Goal: Check status: Check status

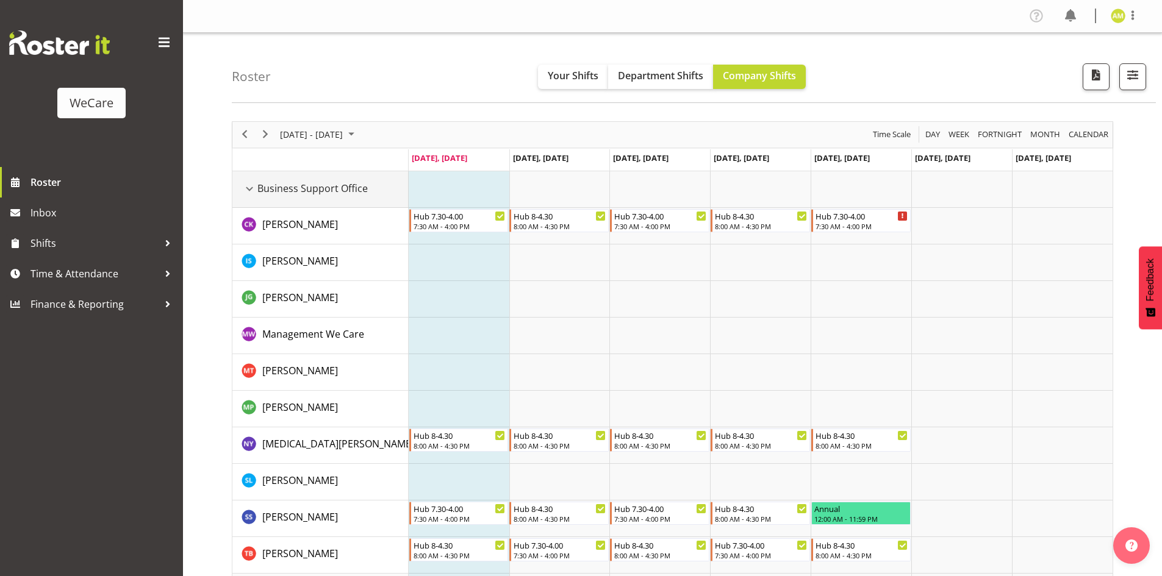
click at [242, 189] on div "Business Support Office resource" at bounding box center [249, 189] width 16 height 16
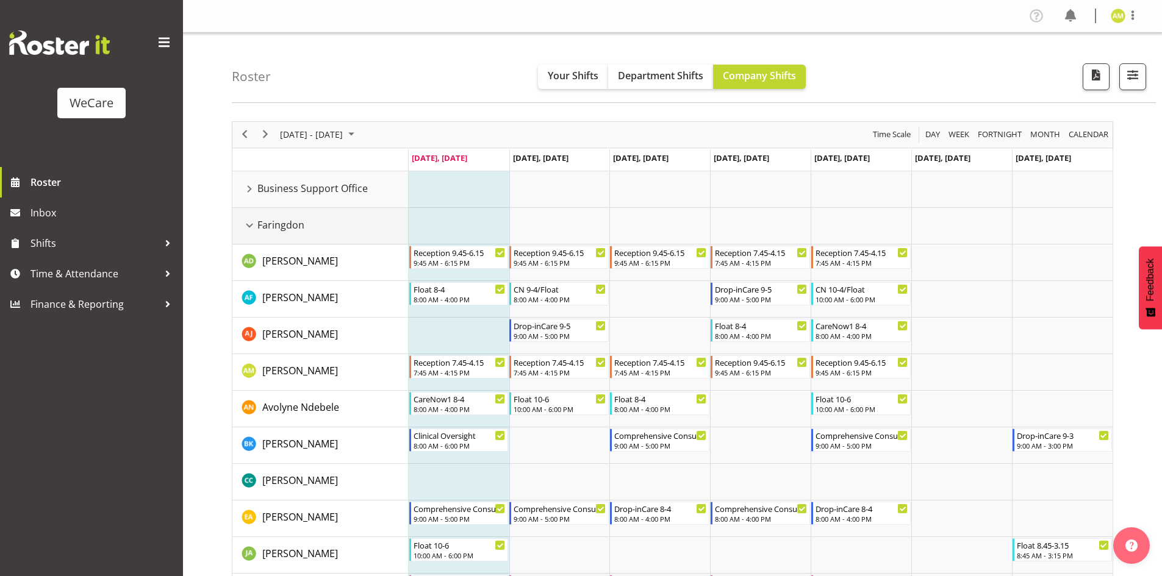
click at [249, 223] on div "Faringdon resource" at bounding box center [249, 226] width 16 height 16
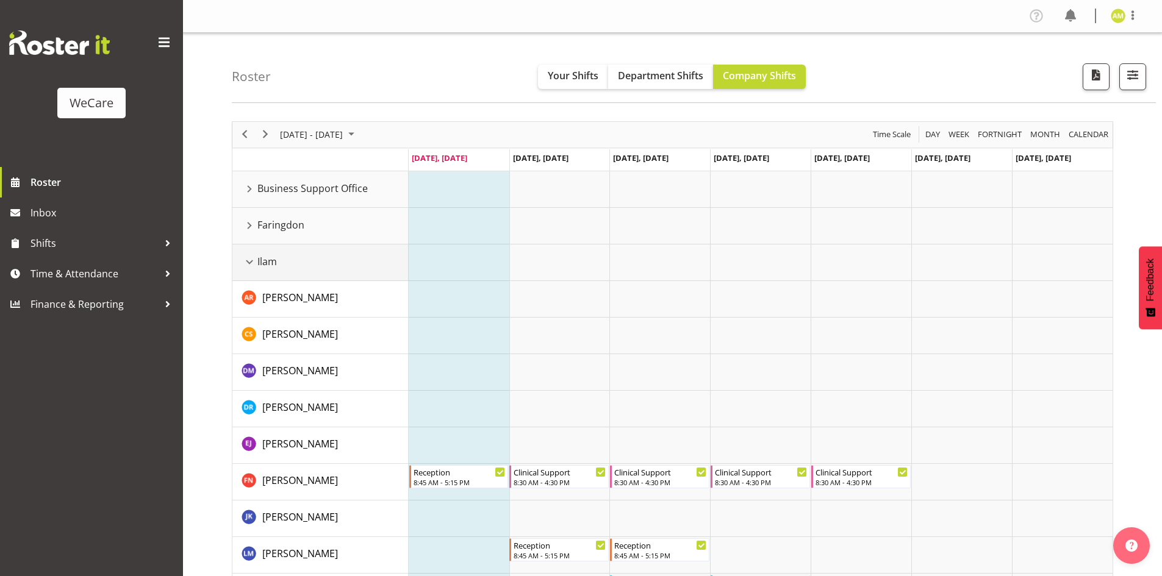
click at [249, 257] on div "Ilam resource" at bounding box center [249, 262] width 16 height 16
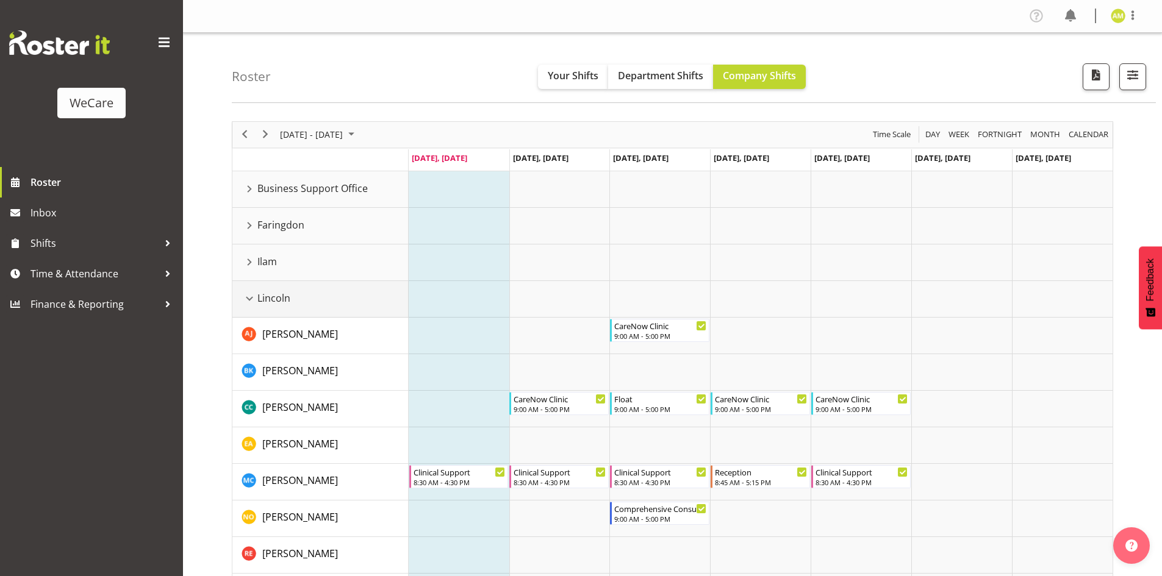
click at [247, 298] on div "Lincoln resource" at bounding box center [249, 299] width 16 height 16
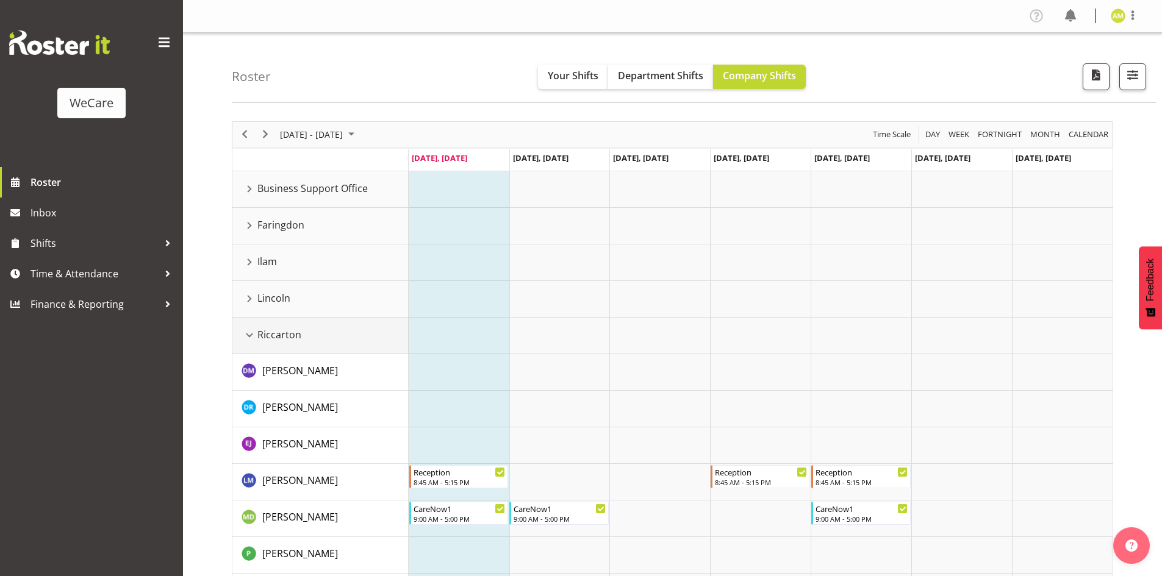
click at [247, 338] on div "Riccarton resource" at bounding box center [249, 335] width 16 height 16
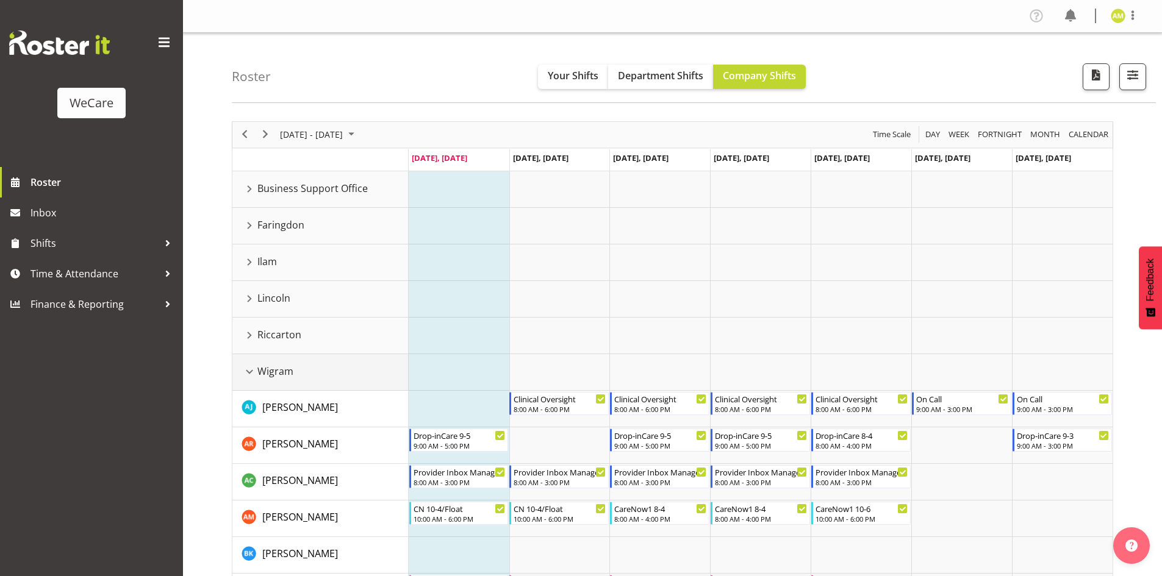
click at [248, 371] on div "Wigram resource" at bounding box center [249, 372] width 16 height 16
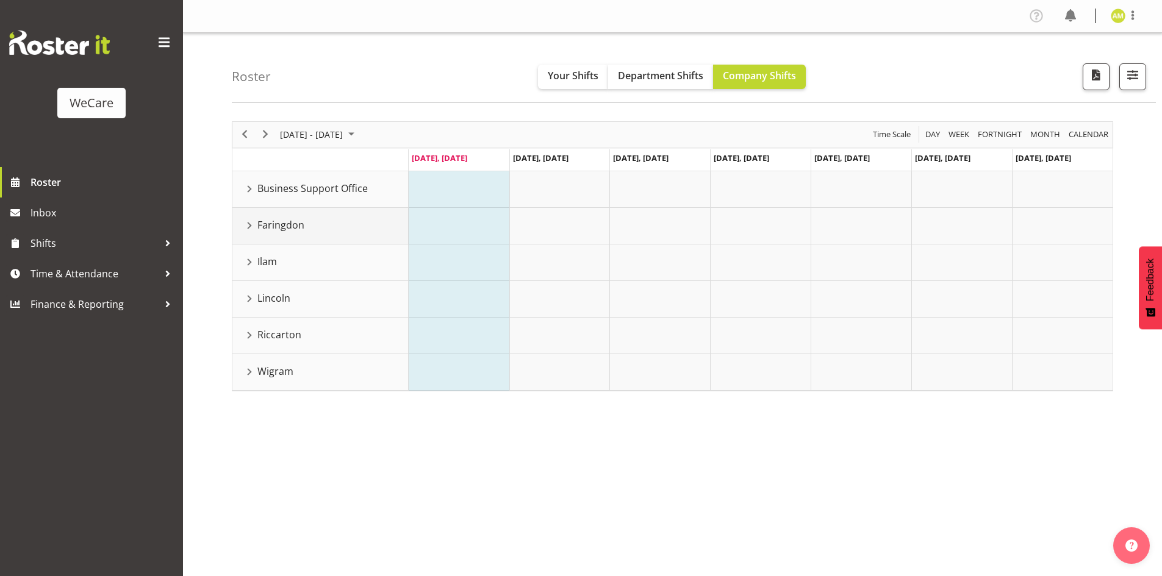
click at [246, 226] on div "Faringdon resource" at bounding box center [249, 226] width 16 height 16
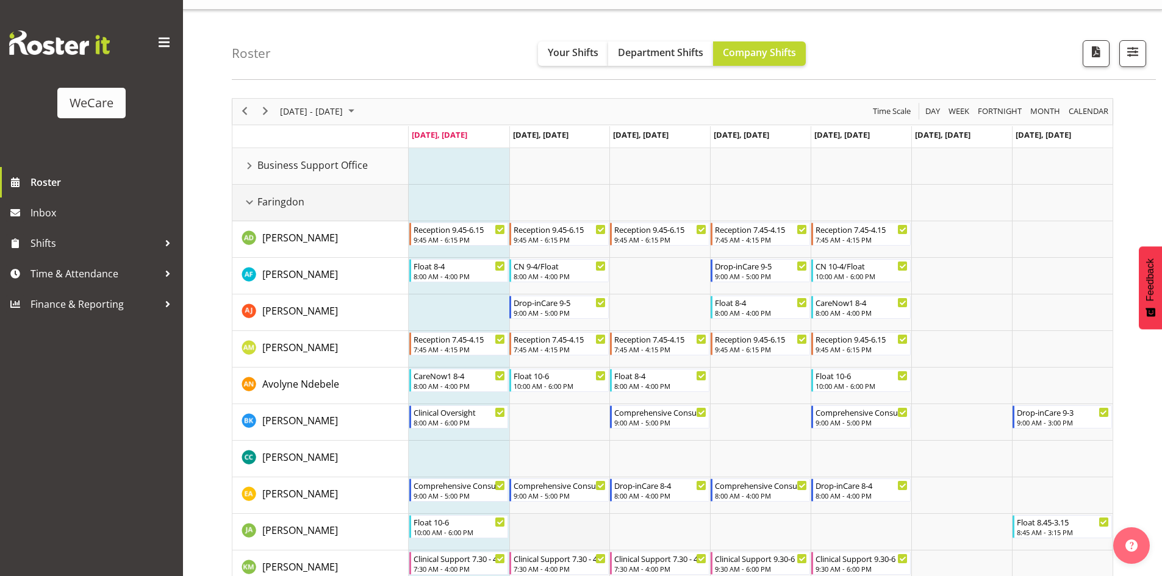
scroll to position [20, 0]
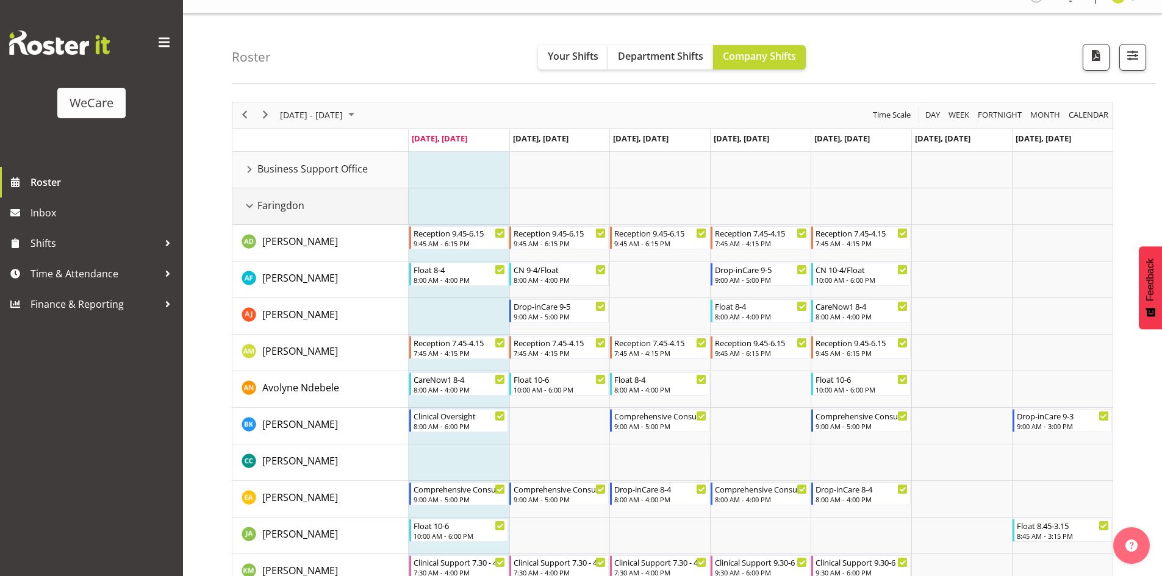
click at [243, 207] on div "Faringdon resource" at bounding box center [249, 206] width 16 height 16
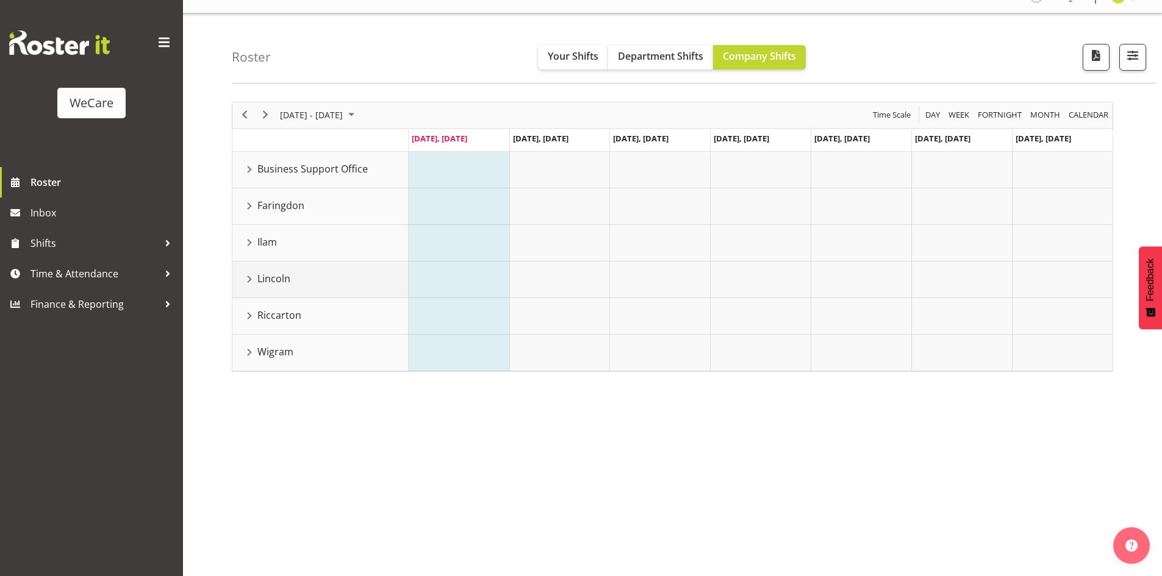
click at [249, 280] on div "Lincoln resource" at bounding box center [249, 279] width 16 height 16
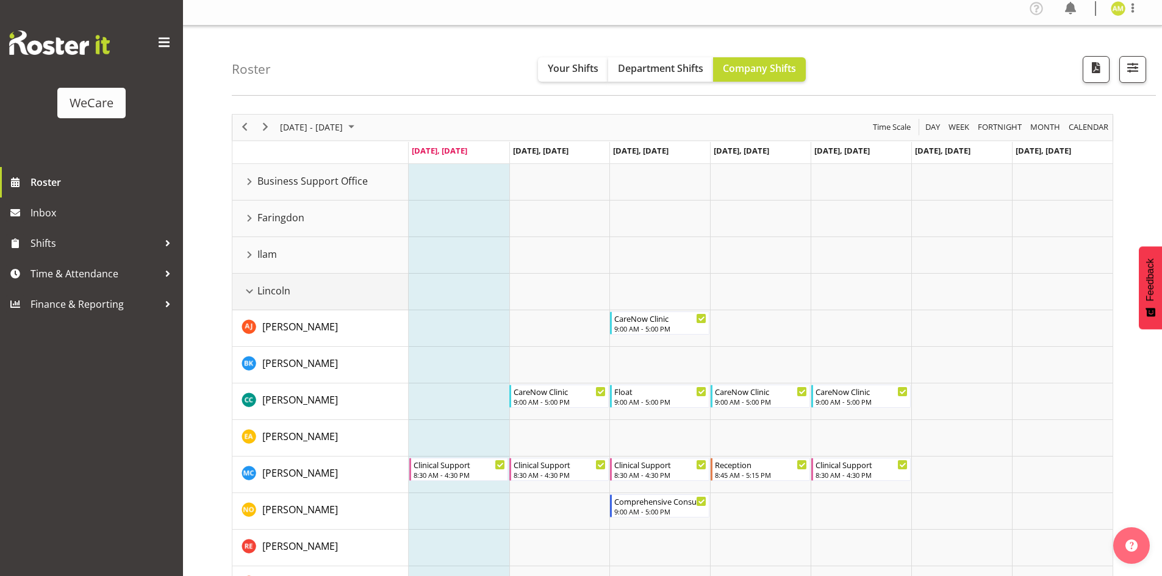
scroll to position [129, 0]
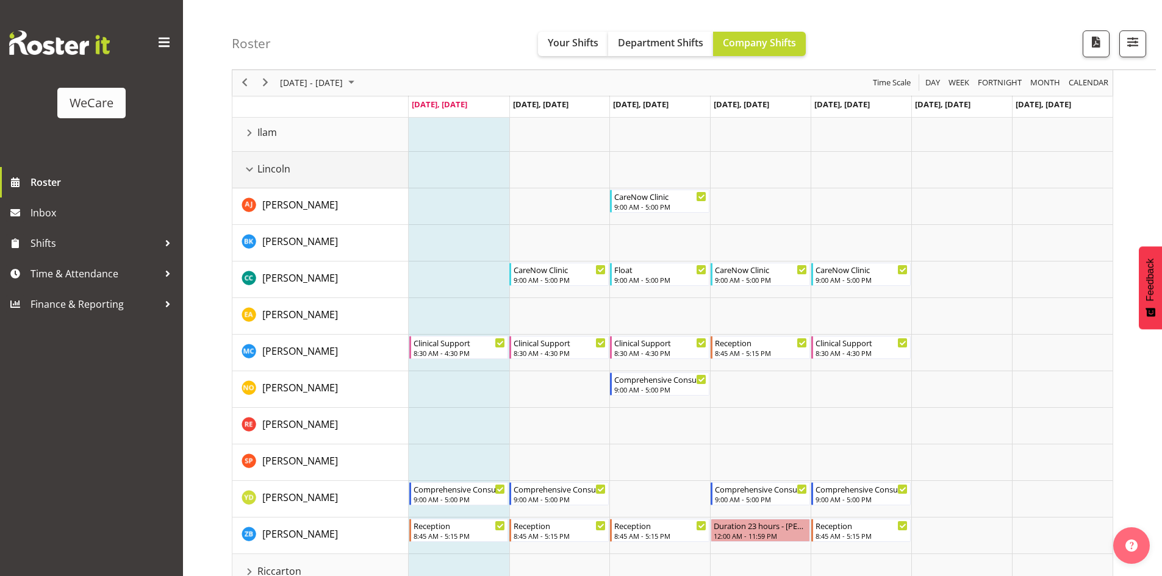
click at [252, 165] on div "Lincoln resource" at bounding box center [249, 170] width 16 height 16
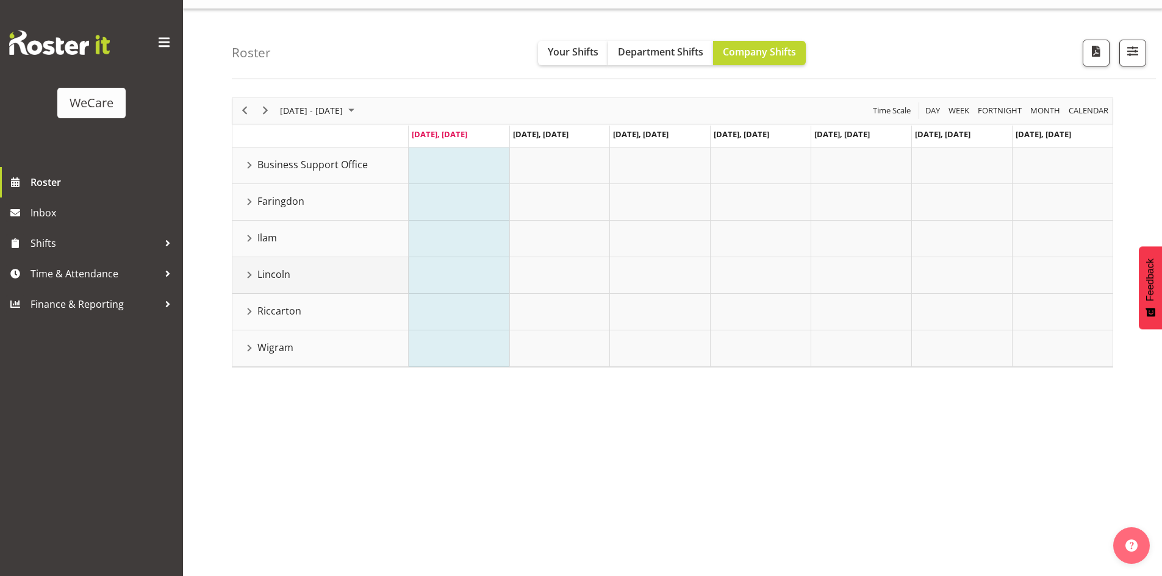
scroll to position [24, 0]
click at [246, 199] on div "Faringdon resource" at bounding box center [249, 202] width 16 height 16
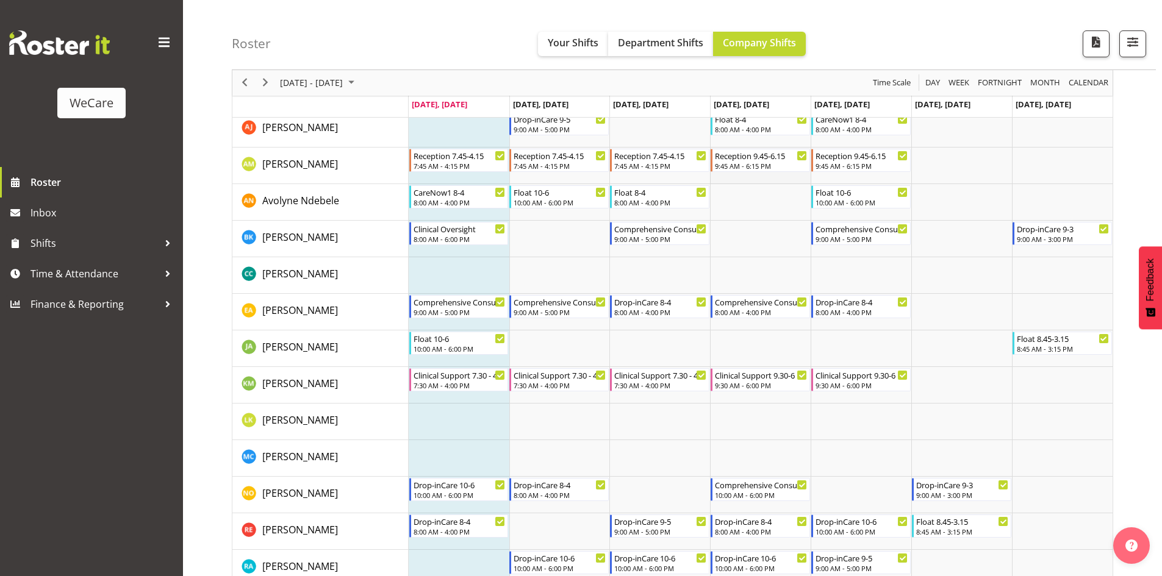
scroll to position [85, 0]
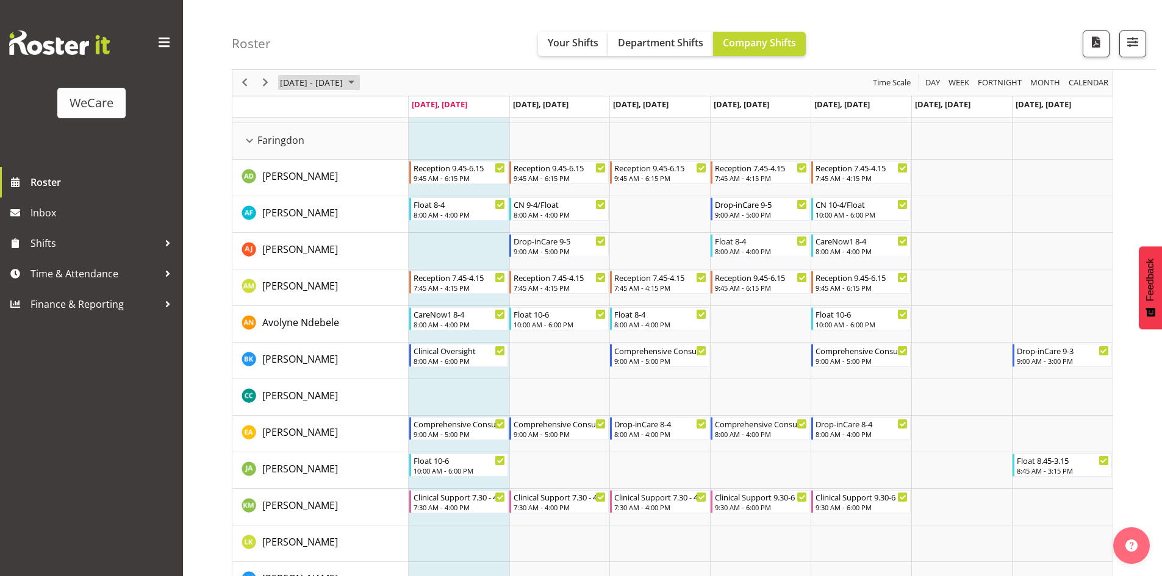
click at [296, 79] on span "[DATE] - [DATE]" at bounding box center [311, 83] width 65 height 15
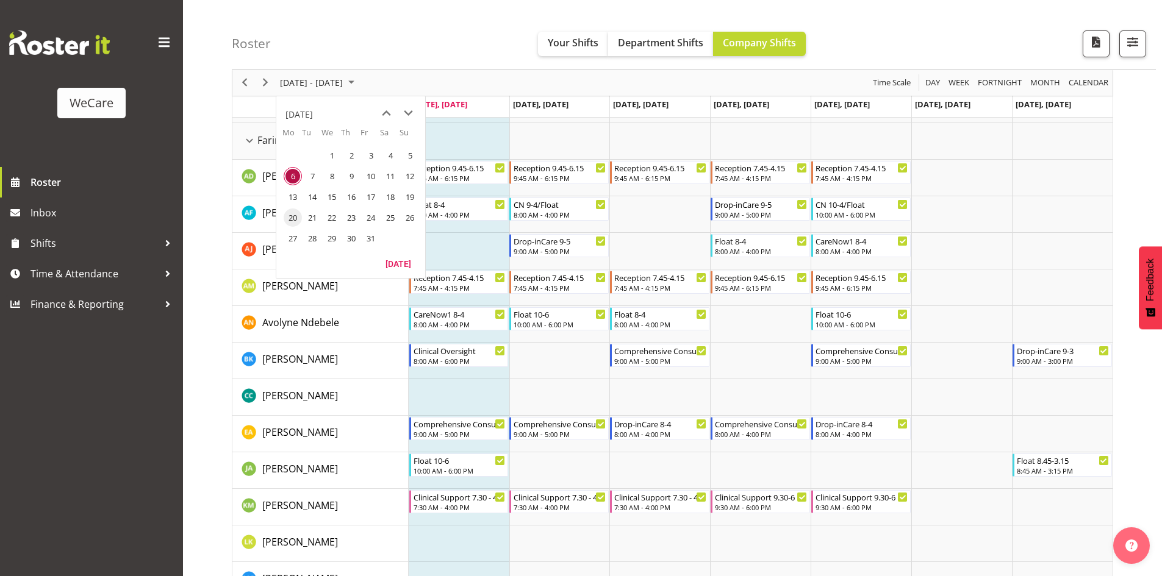
click at [294, 221] on span "20" at bounding box center [293, 218] width 18 height 18
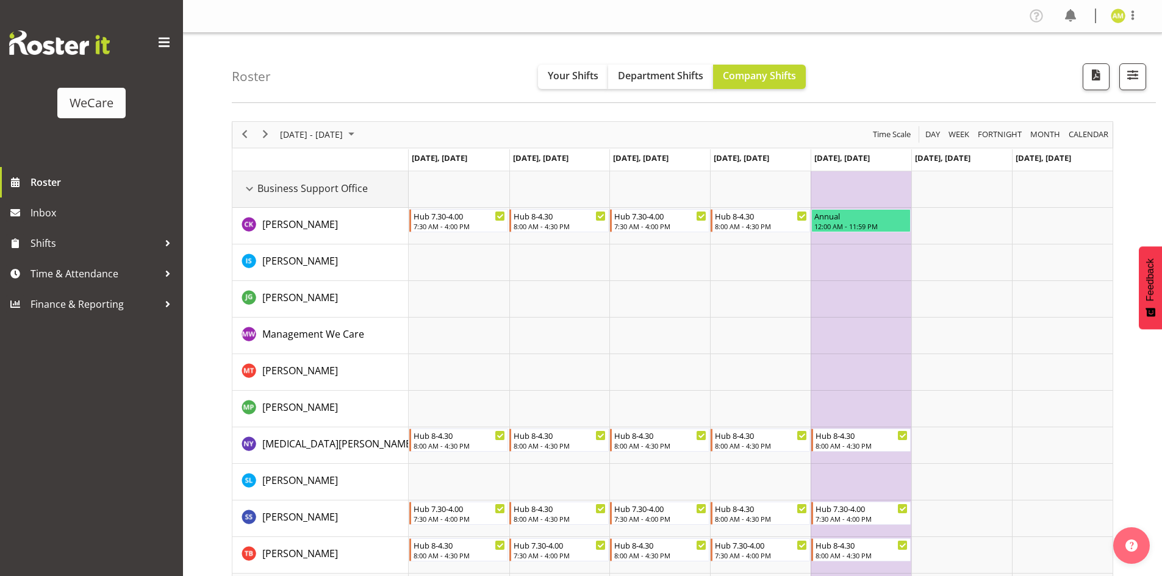
click at [255, 191] on div "Business Support Office resource" at bounding box center [249, 189] width 16 height 16
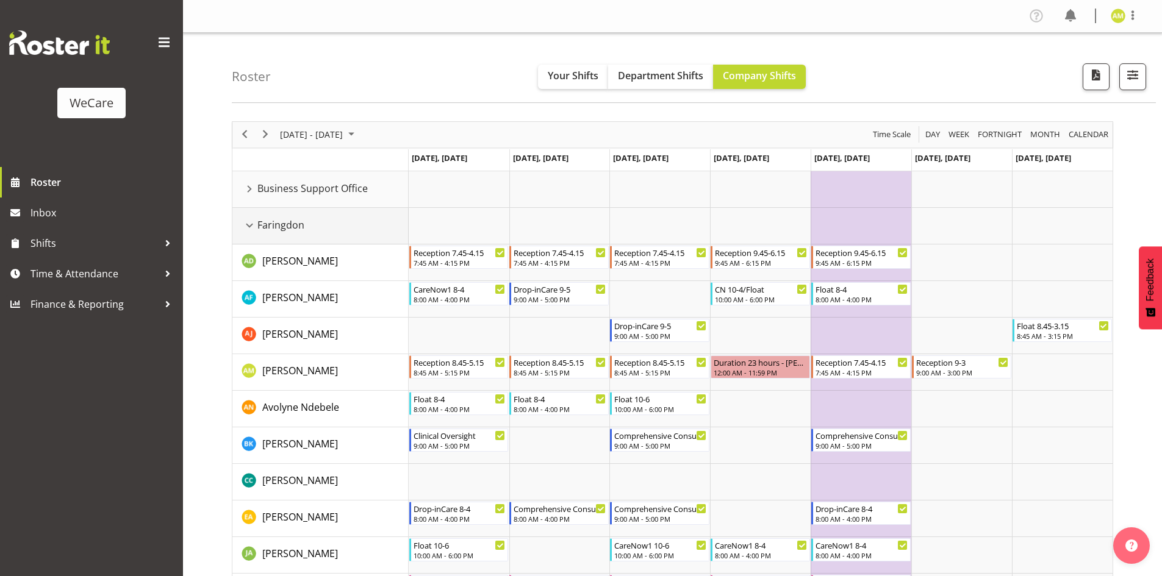
click at [249, 226] on div "Faringdon resource" at bounding box center [249, 226] width 16 height 16
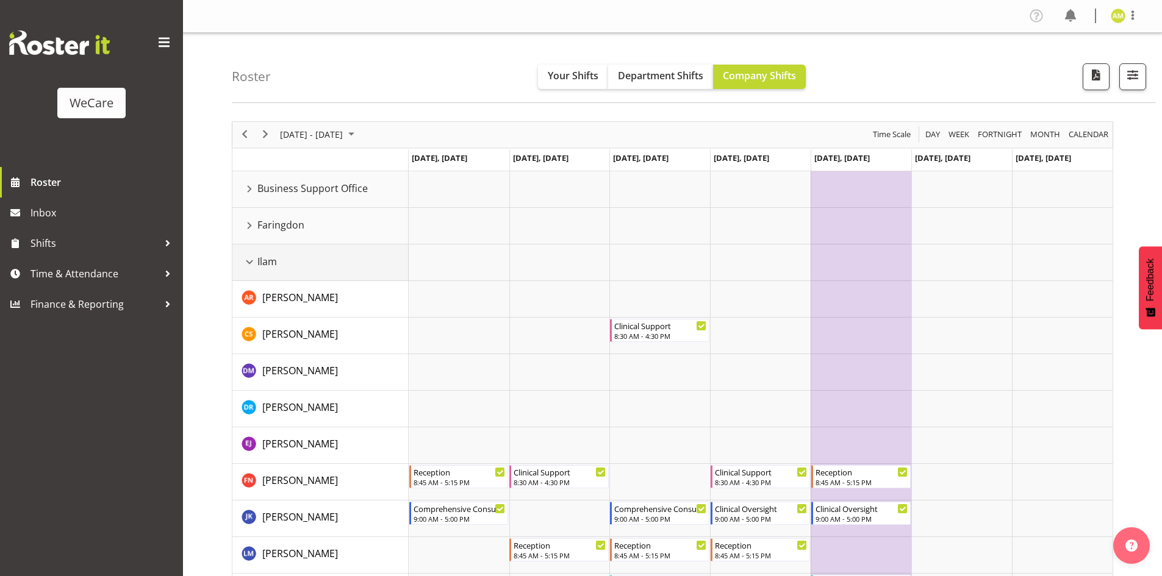
click at [248, 260] on div "Ilam resource" at bounding box center [249, 262] width 16 height 16
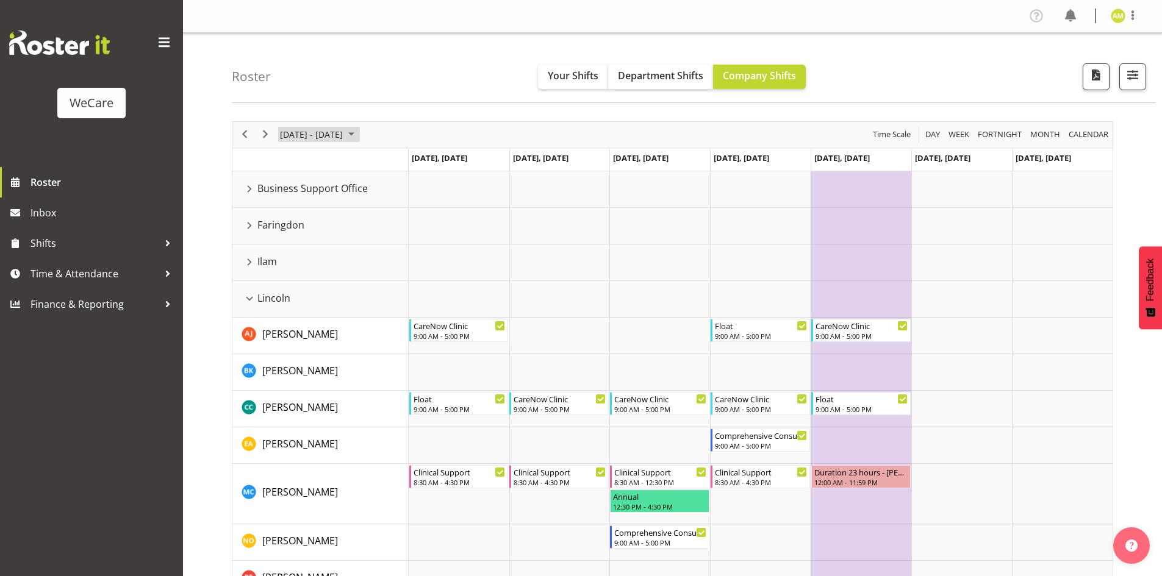
click at [313, 139] on span "[DATE] - [DATE]" at bounding box center [311, 134] width 65 height 15
click at [291, 226] on span "6" at bounding box center [293, 228] width 18 height 18
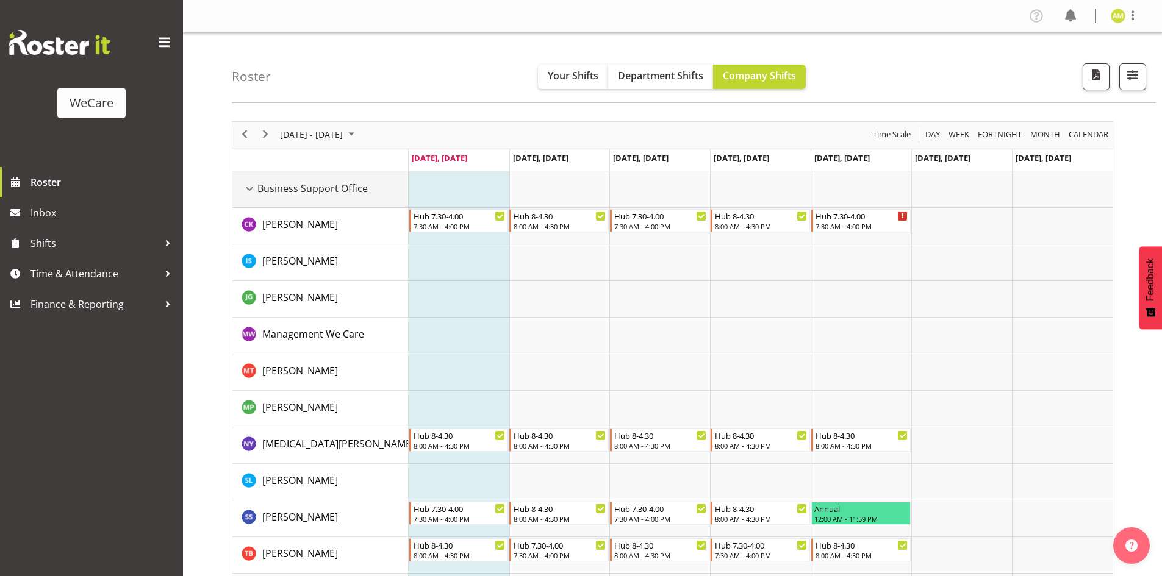
click at [251, 191] on div "Business Support Office resource" at bounding box center [249, 189] width 16 height 16
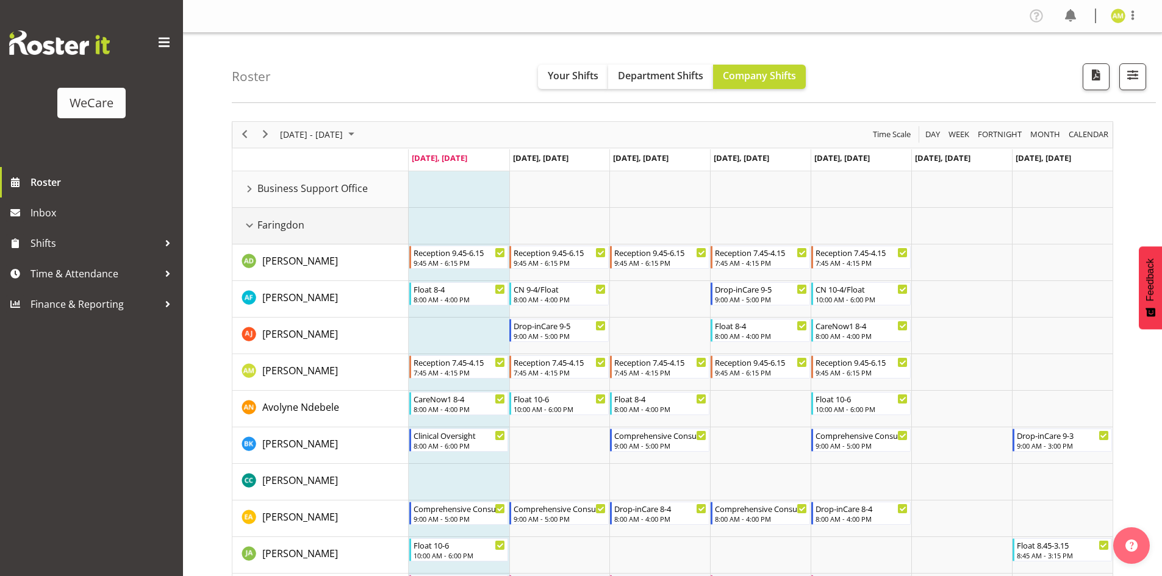
click at [252, 217] on td "Faringdon" at bounding box center [320, 226] width 176 height 37
click at [247, 229] on div "Faringdon resource" at bounding box center [249, 226] width 16 height 16
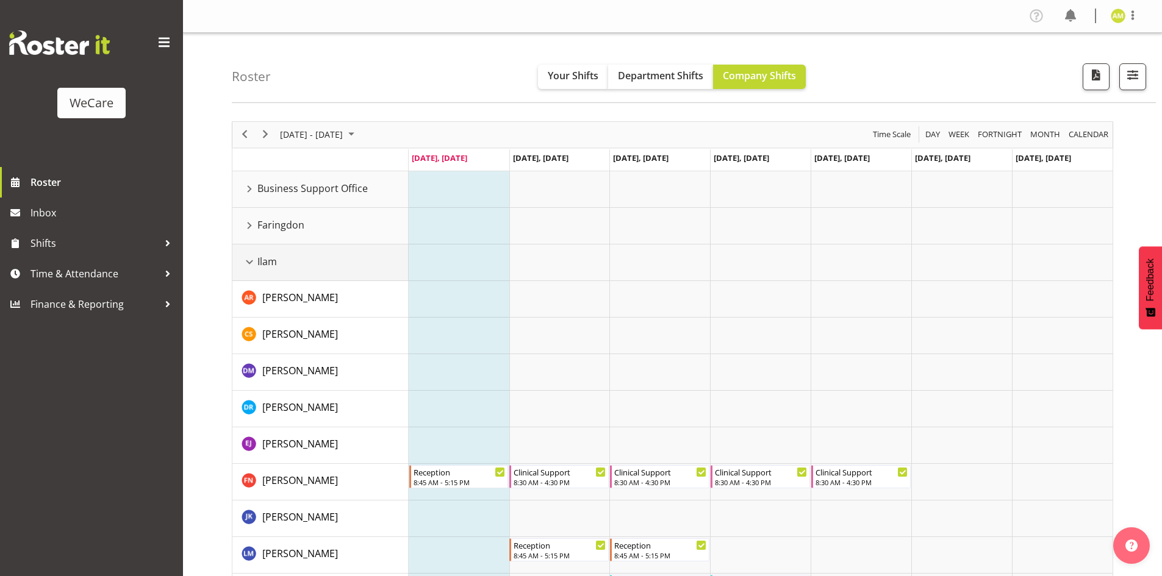
drag, startPoint x: 247, startPoint y: 260, endPoint x: 250, endPoint y: 291, distance: 31.9
click at [247, 261] on div "Ilam resource" at bounding box center [249, 262] width 16 height 16
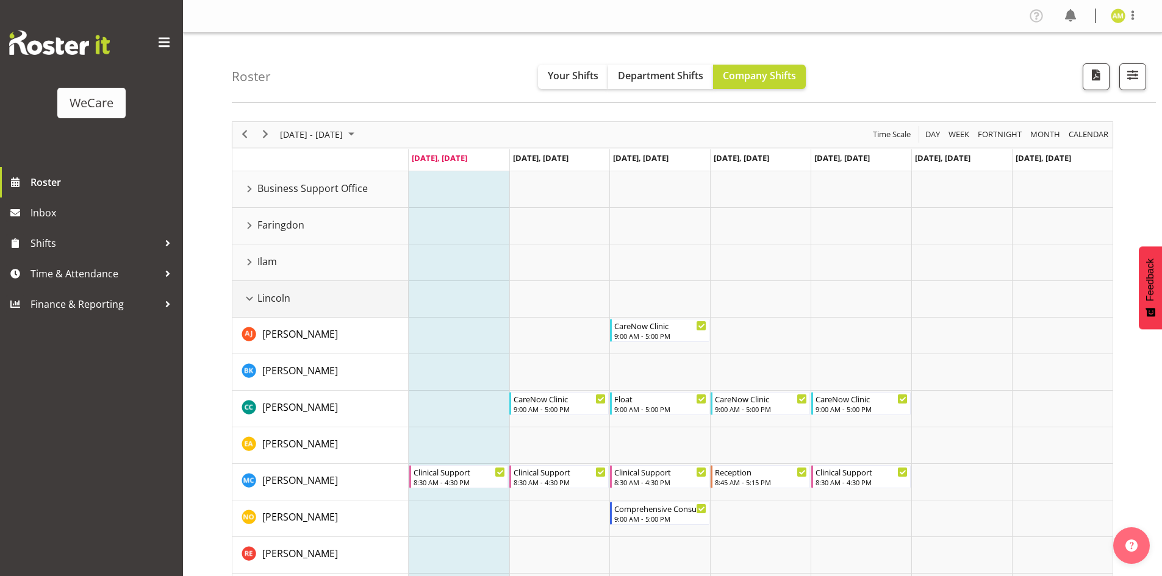
click at [250, 292] on div "Lincoln resource" at bounding box center [249, 299] width 16 height 16
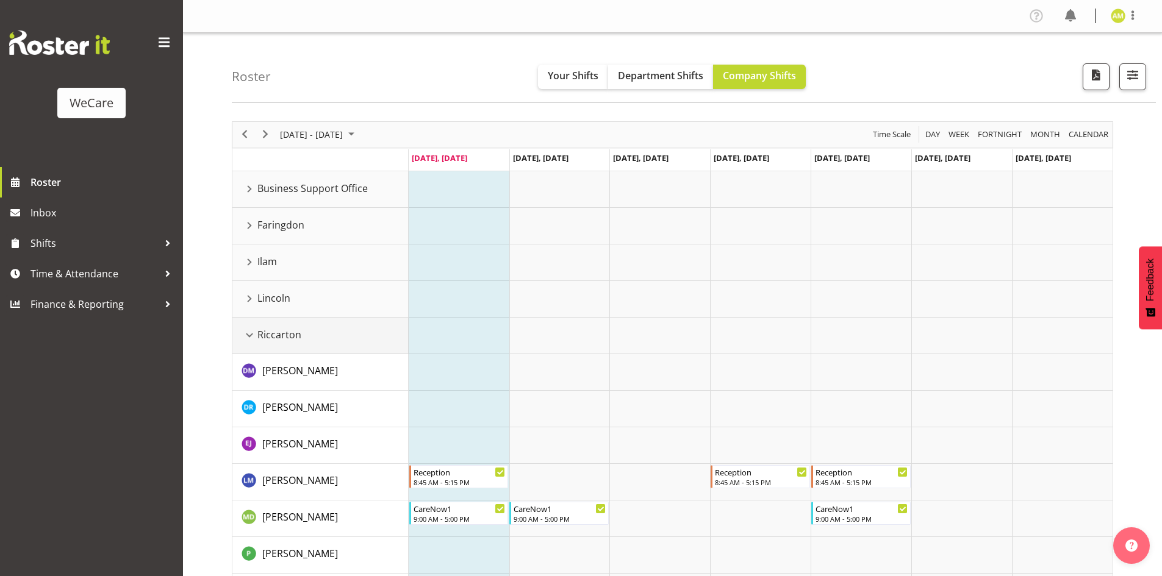
drag, startPoint x: 248, startPoint y: 324, endPoint x: 248, endPoint y: 334, distance: 9.8
click at [248, 326] on td "Riccarton" at bounding box center [320, 336] width 176 height 37
drag, startPoint x: 248, startPoint y: 334, endPoint x: 251, endPoint y: 359, distance: 25.2
click at [249, 334] on div "Riccarton resource" at bounding box center [249, 335] width 16 height 16
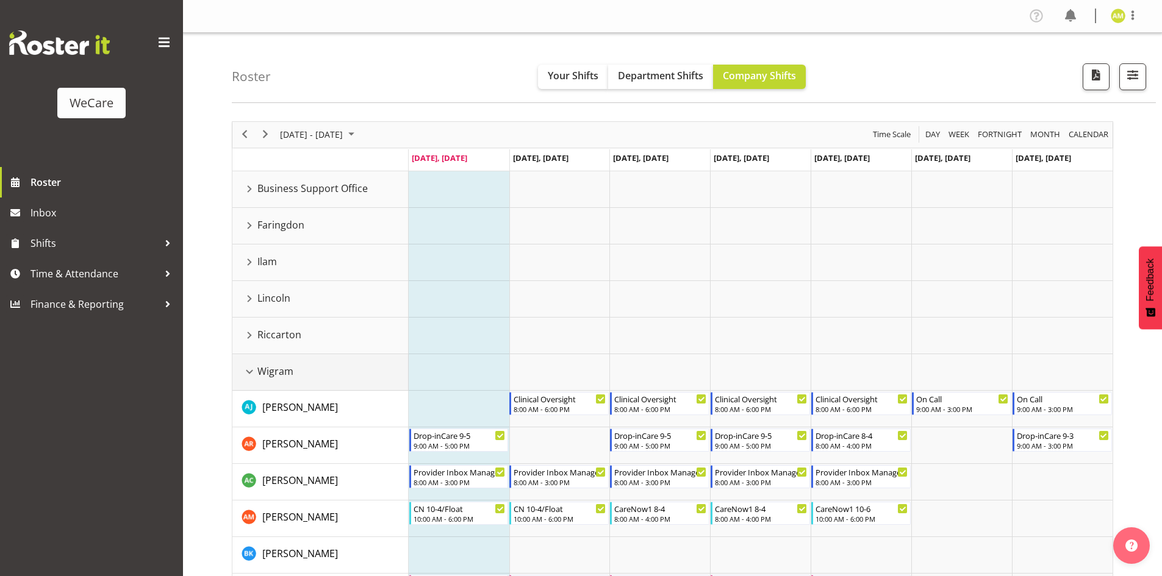
click at [248, 371] on div "Wigram resource" at bounding box center [249, 372] width 16 height 16
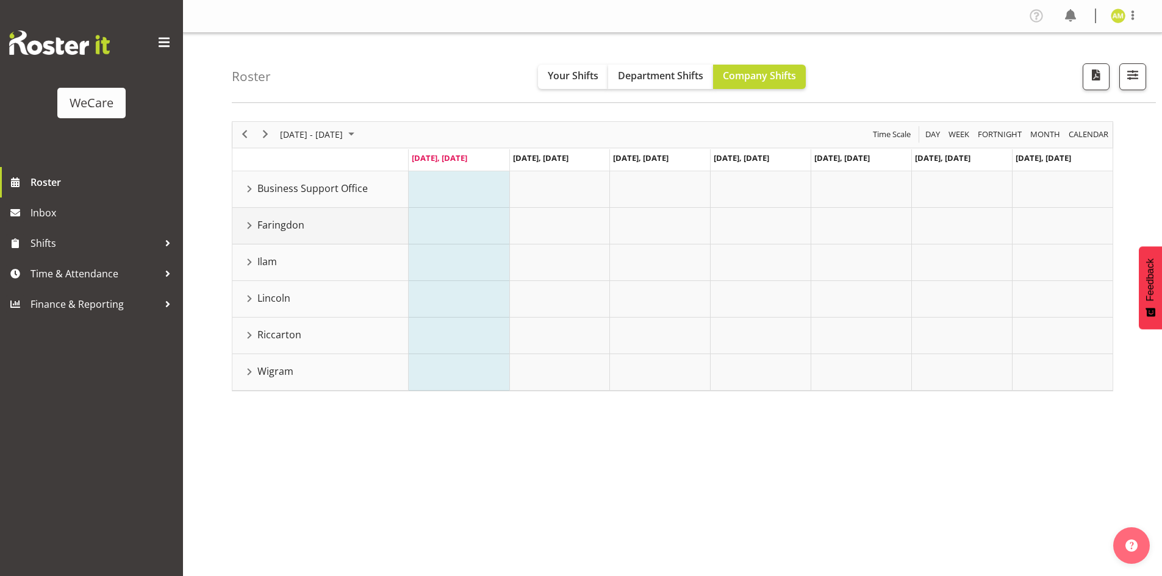
click at [252, 224] on div "Faringdon resource" at bounding box center [249, 226] width 16 height 16
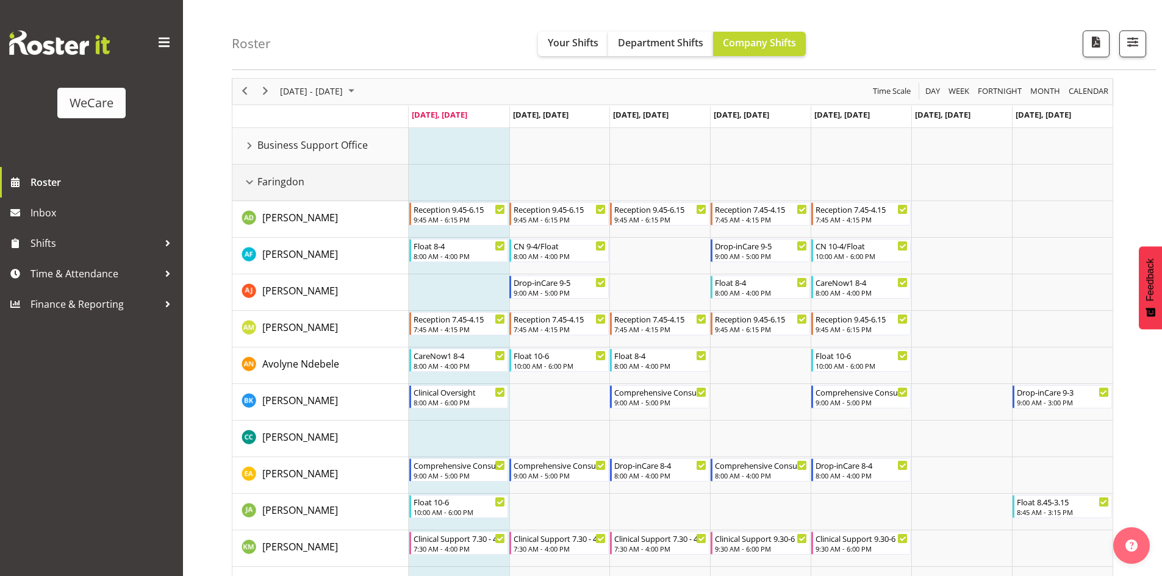
scroll to position [61, 0]
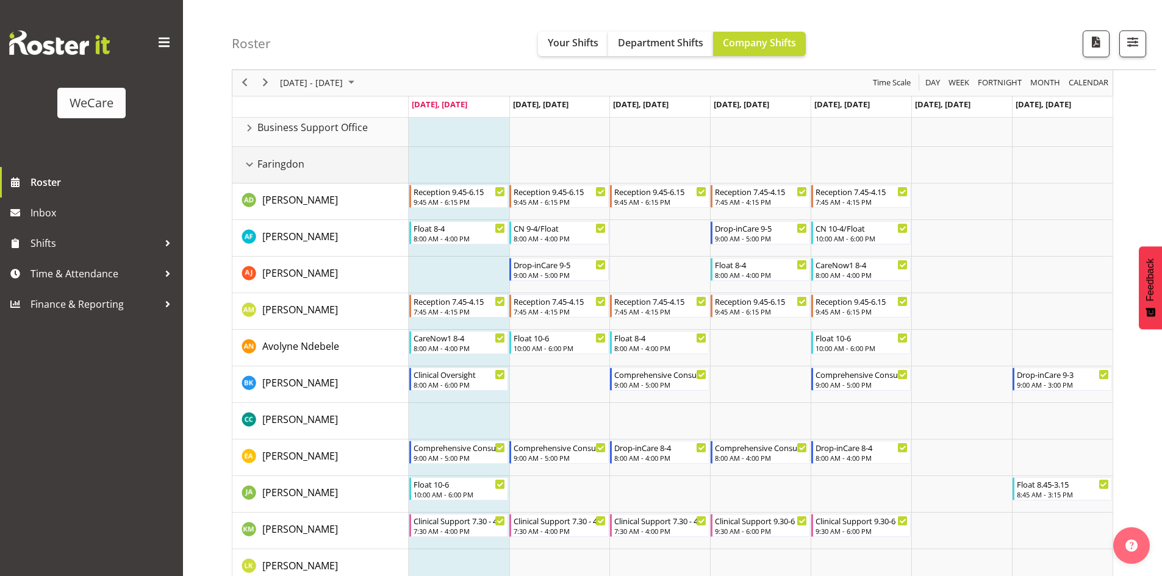
click at [246, 162] on div "Faringdon resource" at bounding box center [249, 165] width 16 height 16
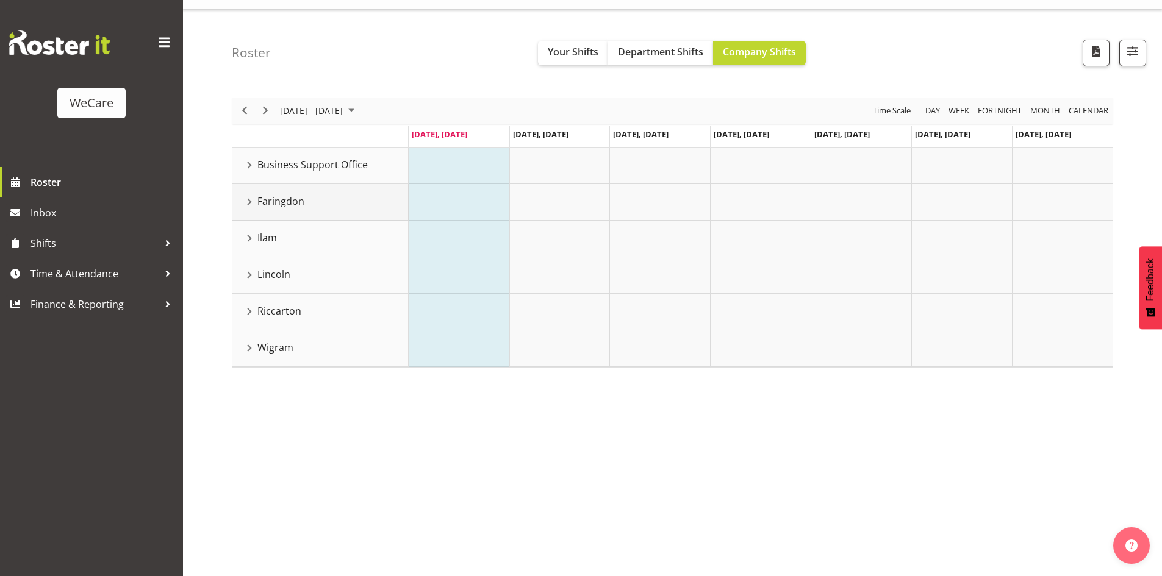
scroll to position [24, 0]
click at [252, 275] on div "Lincoln resource" at bounding box center [249, 275] width 16 height 16
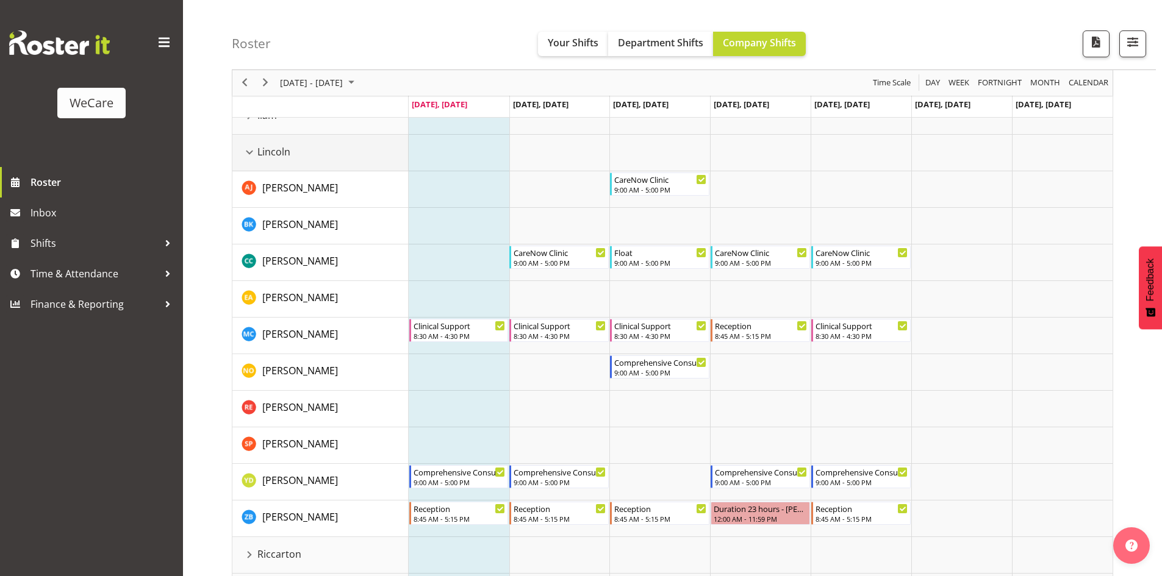
scroll to position [7, 0]
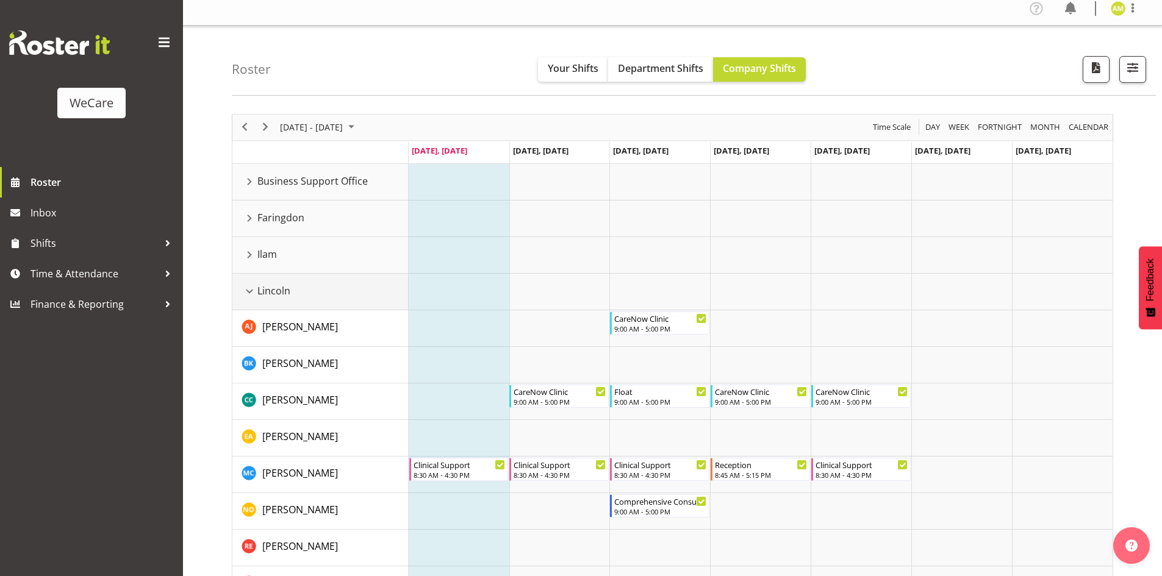
click at [251, 291] on div "Lincoln resource" at bounding box center [249, 292] width 16 height 16
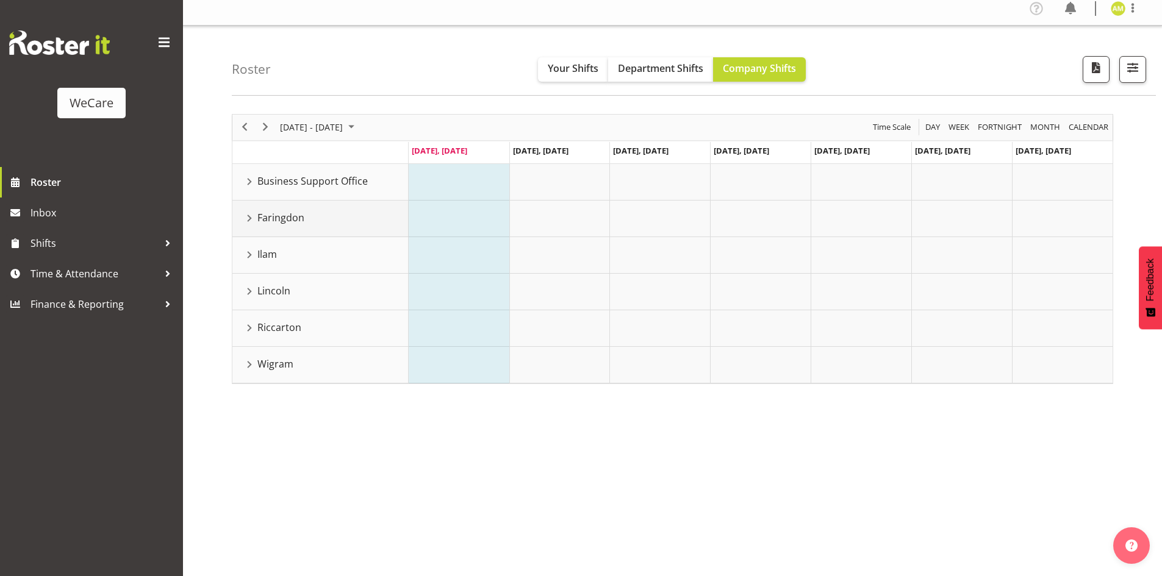
click at [246, 221] on div "Faringdon resource" at bounding box center [249, 218] width 16 height 16
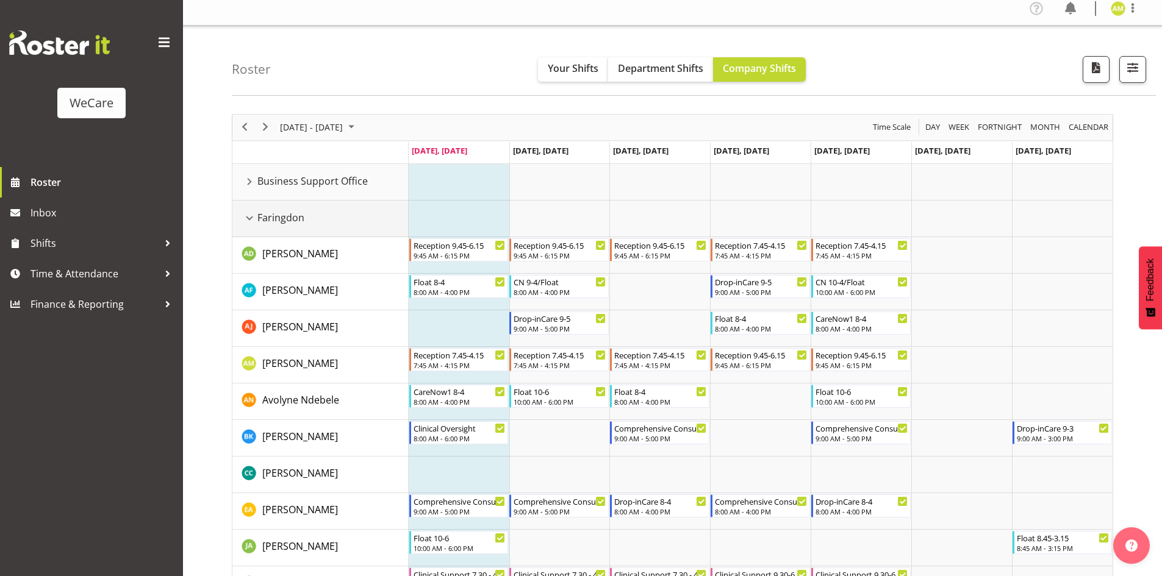
click at [247, 220] on div "Faringdon resource" at bounding box center [249, 218] width 16 height 16
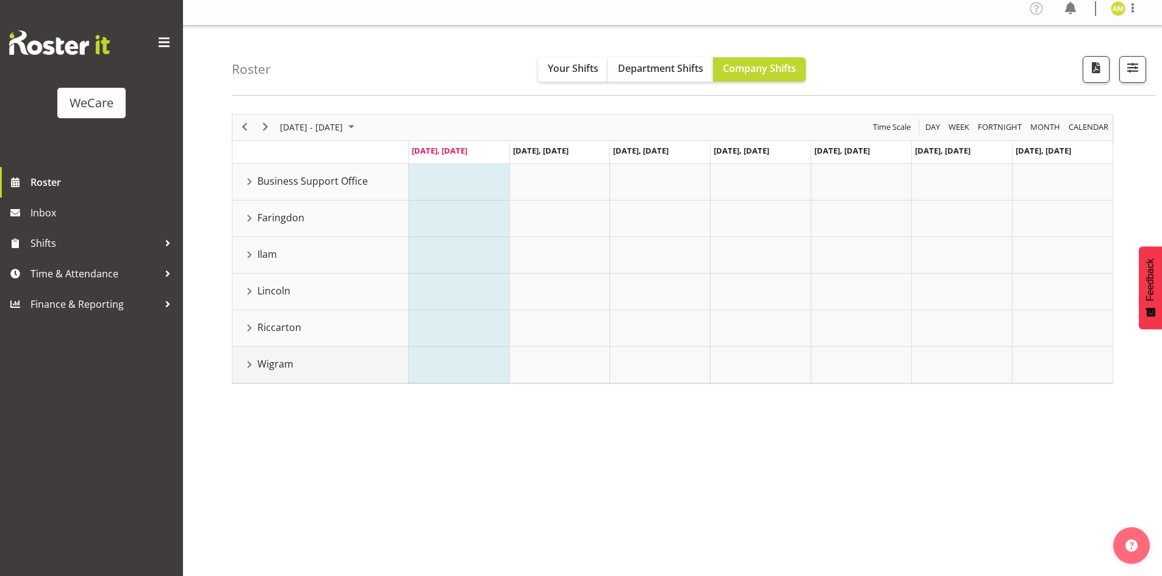
click at [246, 367] on div "Wigram resource" at bounding box center [249, 365] width 16 height 16
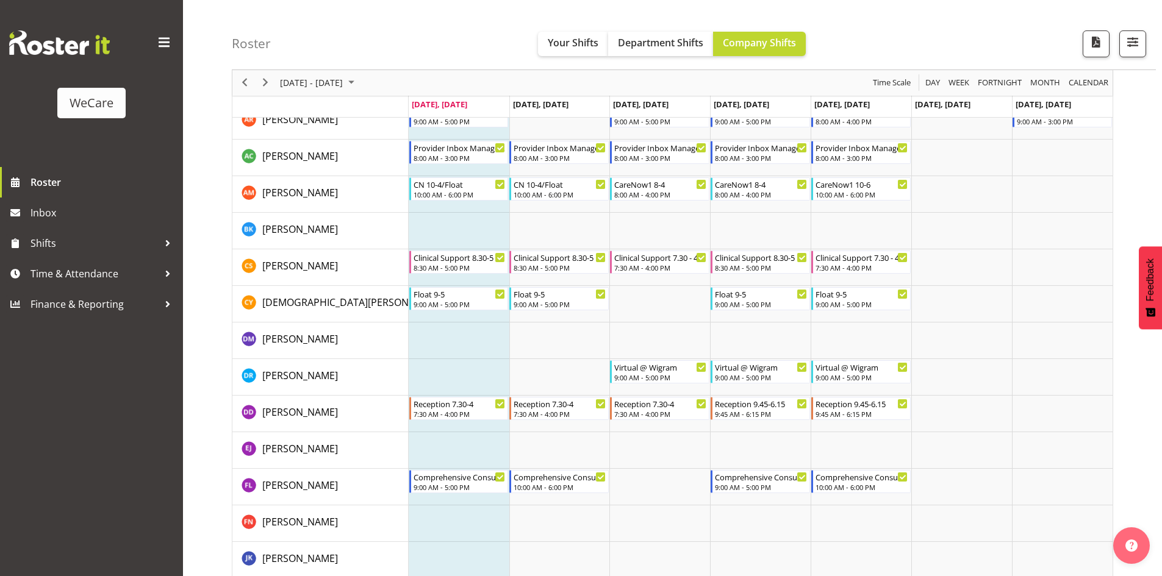
scroll to position [202, 0]
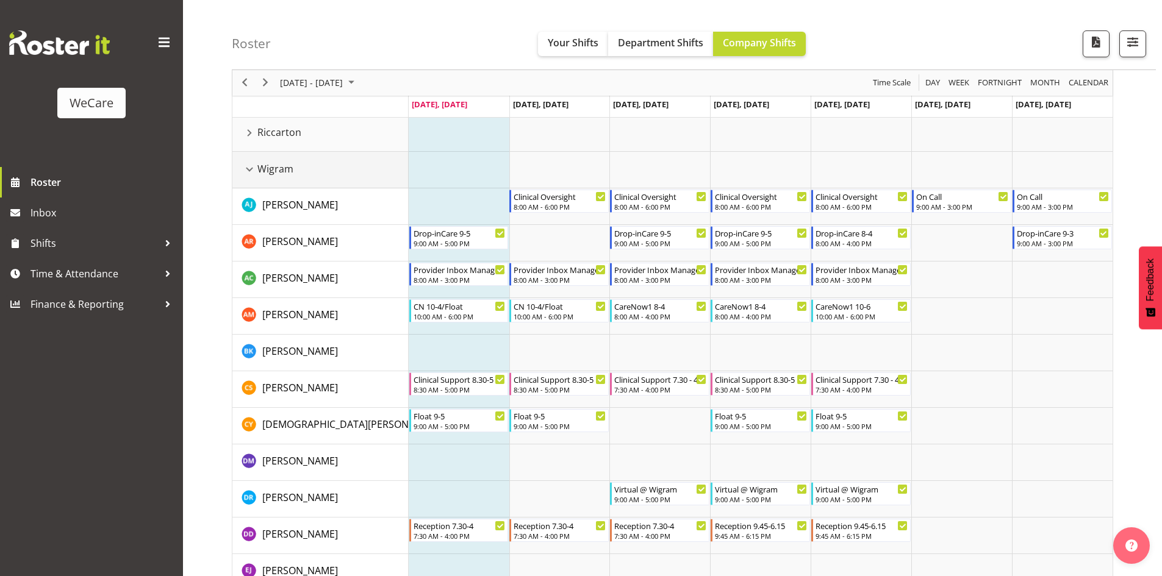
click at [248, 167] on div "Wigram resource" at bounding box center [249, 170] width 16 height 16
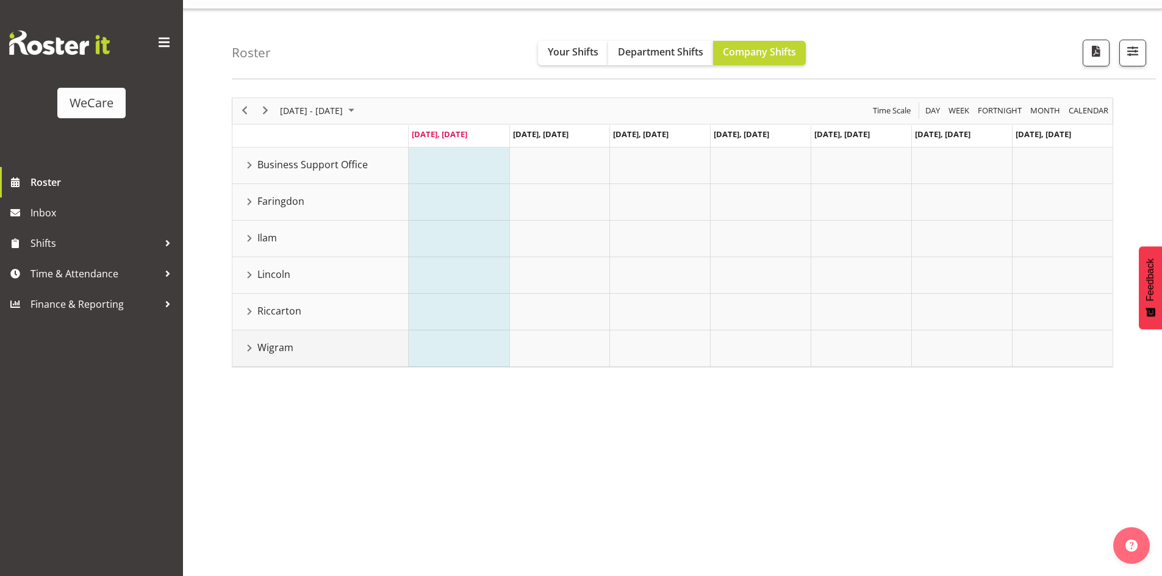
scroll to position [24, 0]
click at [248, 349] on div "Wigram resource" at bounding box center [249, 348] width 16 height 16
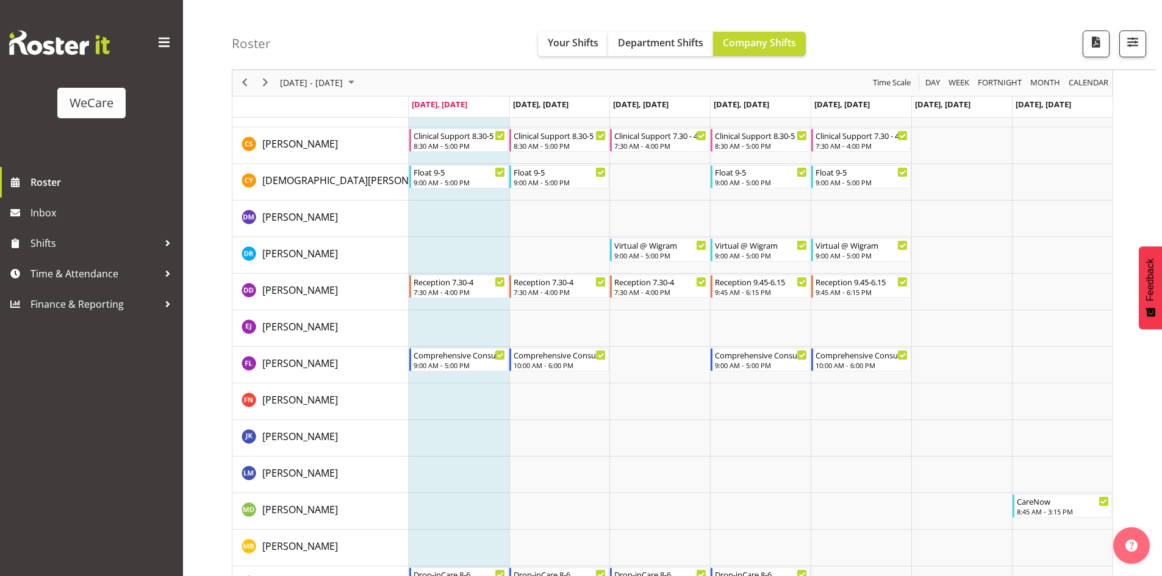
scroll to position [629, 0]
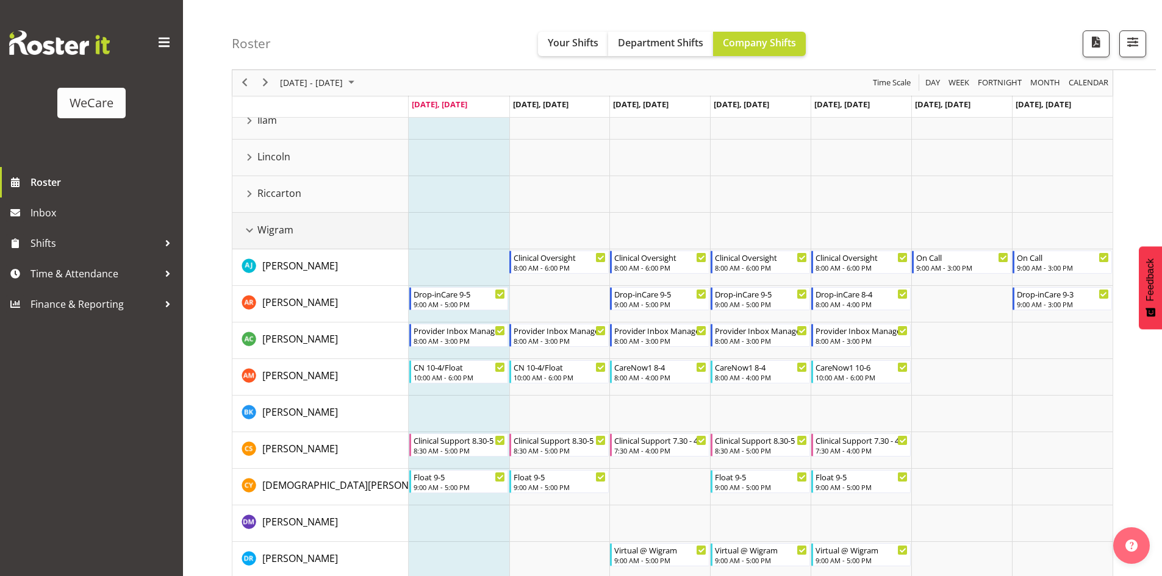
click at [252, 237] on div "Wigram resource" at bounding box center [249, 231] width 16 height 16
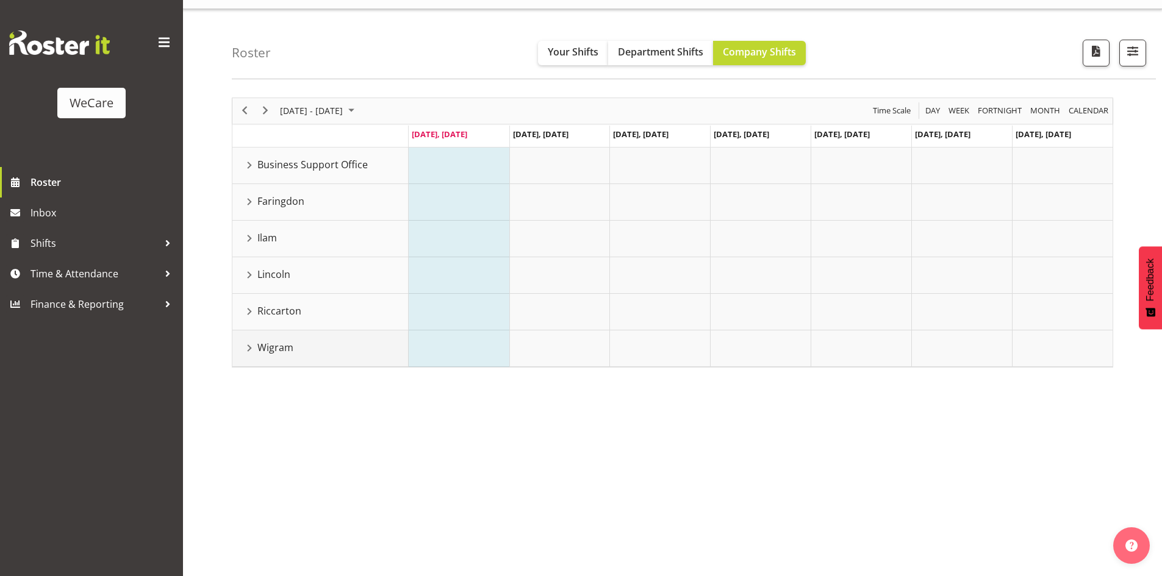
scroll to position [24, 0]
click at [250, 234] on div "Ilam resource" at bounding box center [249, 238] width 16 height 16
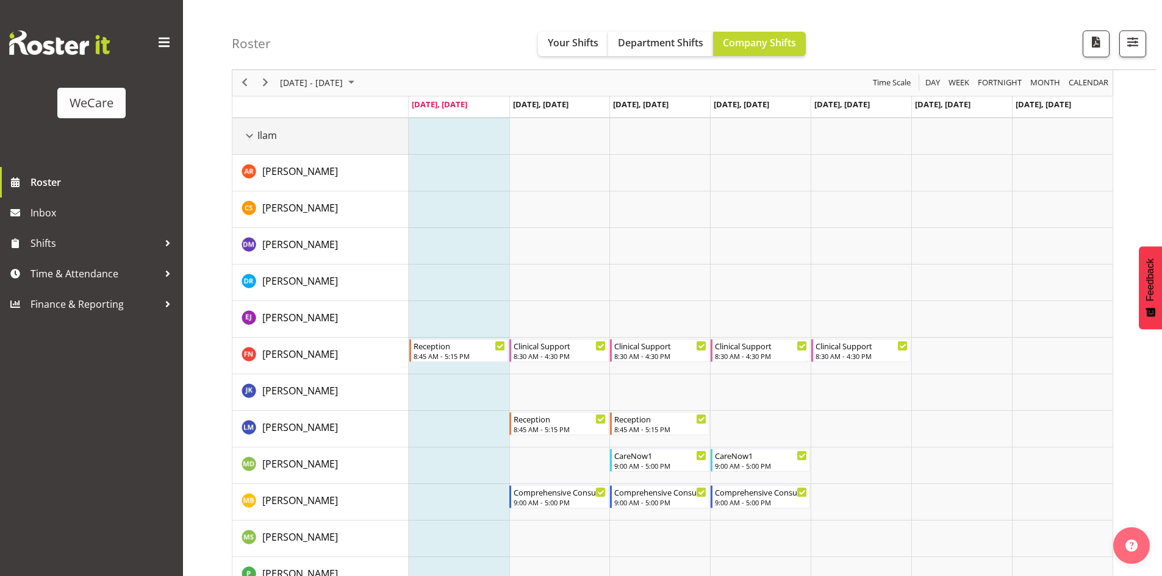
scroll to position [61, 0]
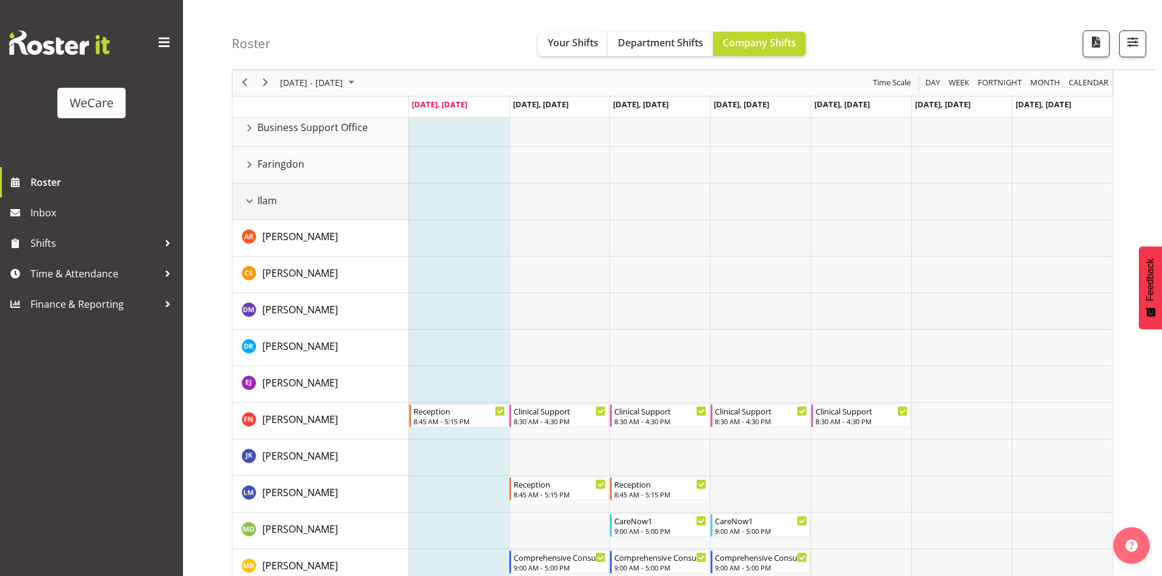
click at [248, 201] on div "Ilam resource" at bounding box center [249, 201] width 16 height 16
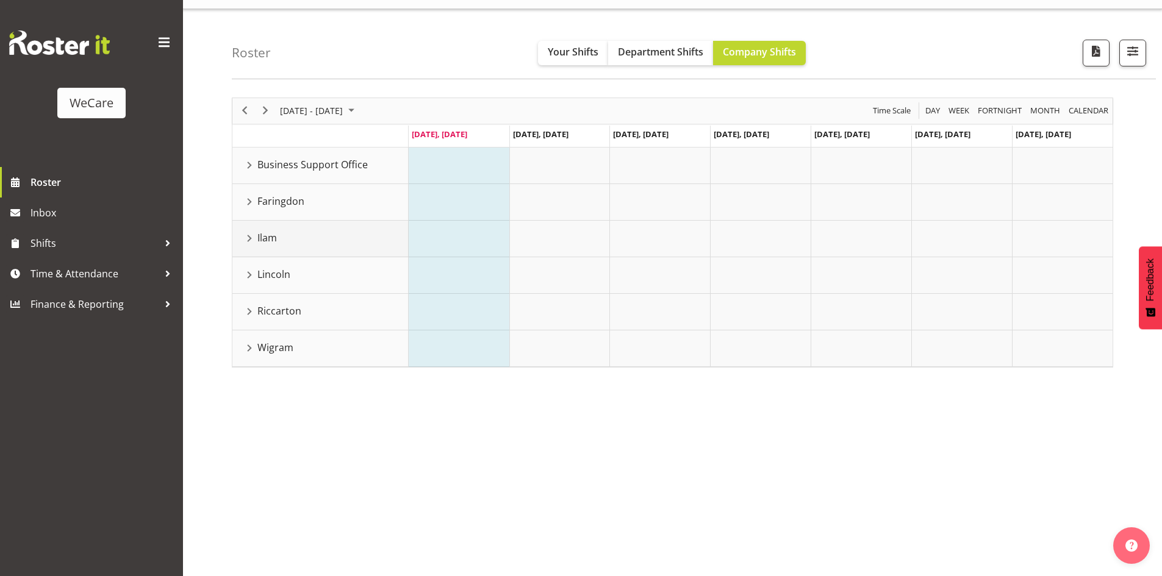
scroll to position [24, 0]
click at [249, 202] on div "Faringdon resource" at bounding box center [249, 202] width 16 height 16
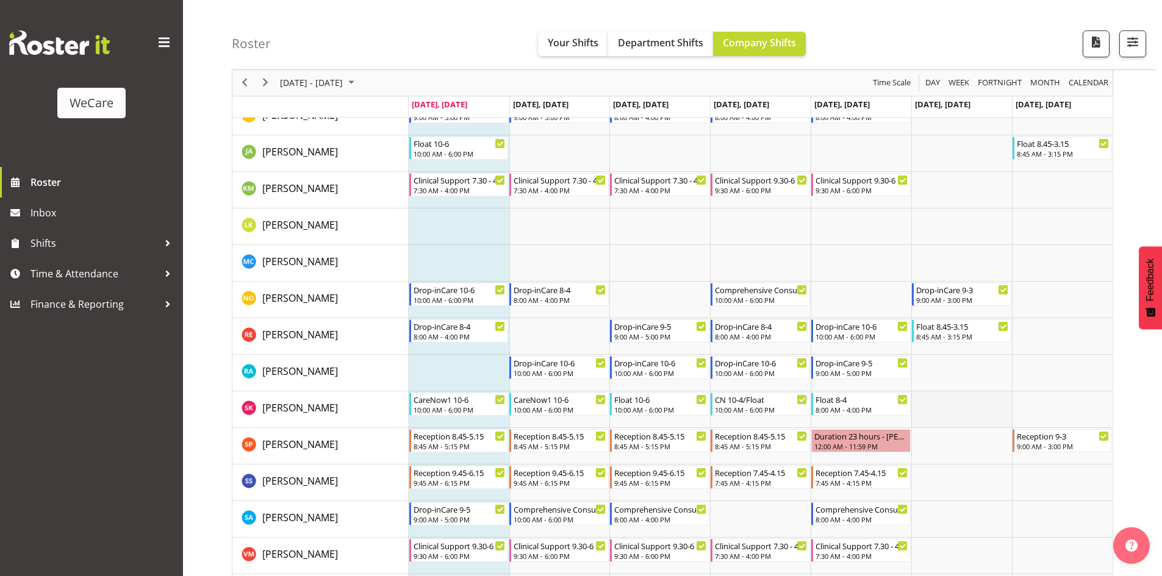
scroll to position [488, 0]
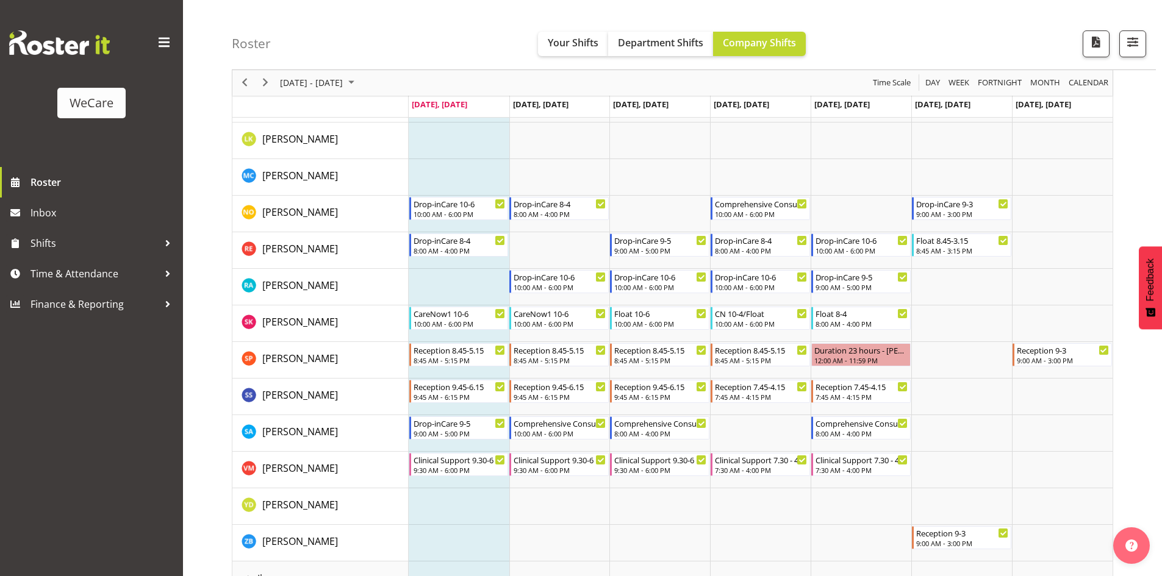
click at [484, 12] on div "Roster Your Shifts Department Shifts Company Shifts All Locations Clear Busines…" at bounding box center [694, 35] width 924 height 70
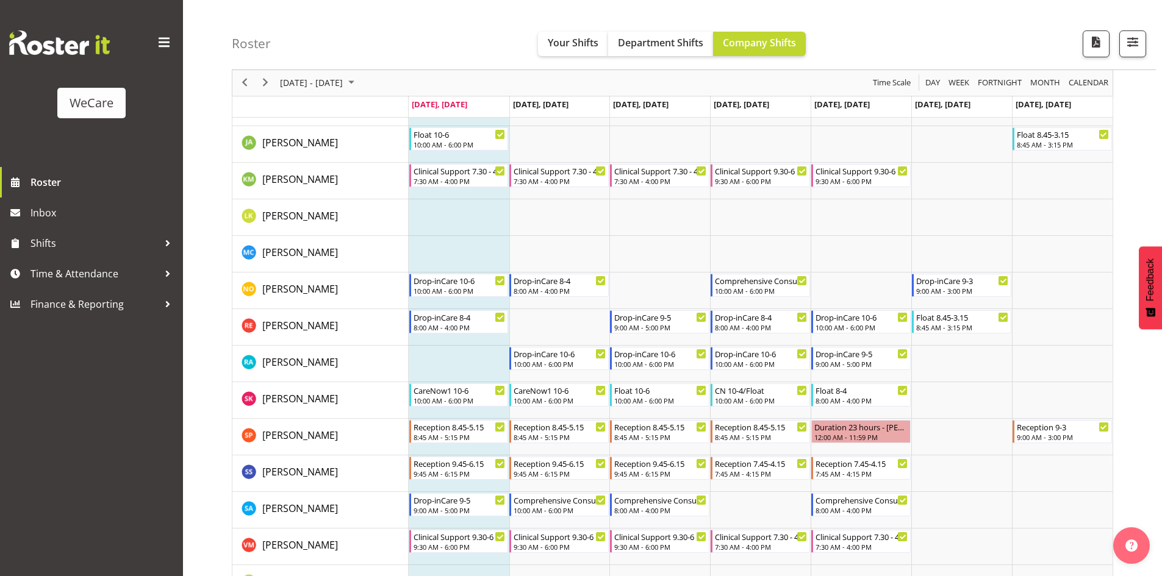
scroll to position [427, 0]
